Goal: Navigation & Orientation: Go to known website

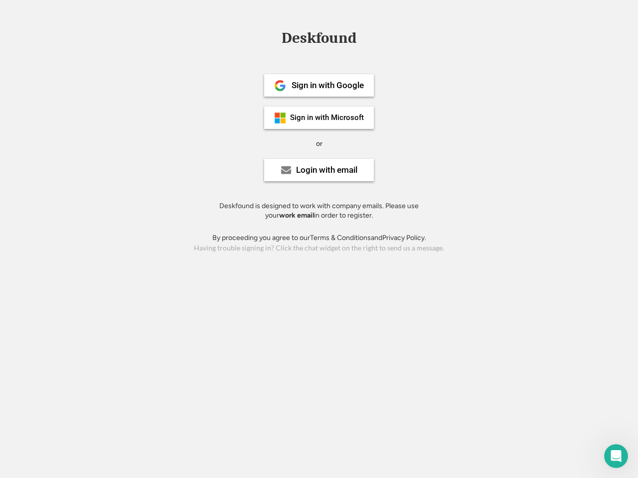
click at [319, 143] on div "or" at bounding box center [319, 144] width 6 height 10
click at [319, 40] on div "Deskfound" at bounding box center [319, 37] width 85 height 15
click at [273, 37] on div "Deskfound" at bounding box center [319, 39] width 638 height 19
click at [319, 40] on div "Deskfound" at bounding box center [319, 37] width 85 height 15
click at [319, 144] on div "or" at bounding box center [319, 144] width 6 height 10
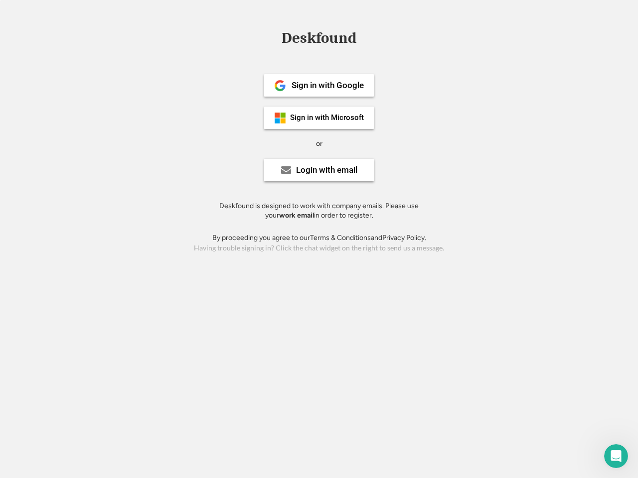
click at [319, 85] on div "Sign in with Google" at bounding box center [328, 85] width 72 height 8
click at [327, 85] on div "Sign in with Google" at bounding box center [328, 85] width 72 height 8
click at [280, 86] on img at bounding box center [280, 86] width 12 height 12
click at [319, 118] on div "Sign in with Microsoft" at bounding box center [327, 117] width 74 height 7
click at [327, 118] on div "Sign in with Microsoft" at bounding box center [327, 117] width 74 height 7
